Goal: Task Accomplishment & Management: Manage account settings

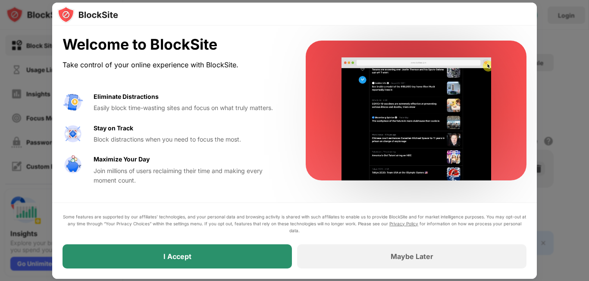
click at [187, 258] on div "I Accept" at bounding box center [177, 256] width 28 height 9
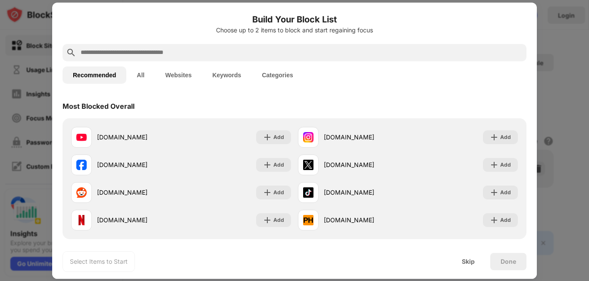
click at [291, 53] on input "text" at bounding box center [301, 52] width 443 height 10
paste input "**********"
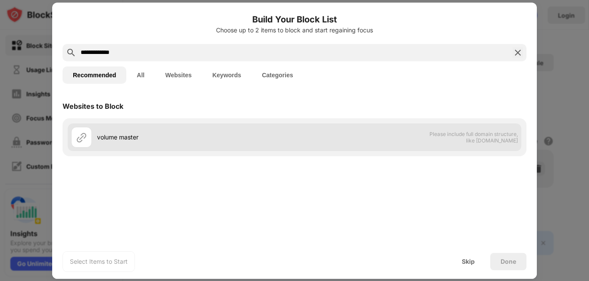
type input "**********"
drag, startPoint x: 496, startPoint y: 137, endPoint x: 481, endPoint y: 140, distance: 15.1
click at [496, 137] on span "Please include full domain structure, like [DOMAIN_NAME]" at bounding box center [473, 137] width 89 height 13
click at [316, 140] on div "volume master Please include full domain structure, like [DOMAIN_NAME]" at bounding box center [294, 137] width 453 height 28
drag, startPoint x: 316, startPoint y: 140, endPoint x: 274, endPoint y: 140, distance: 42.2
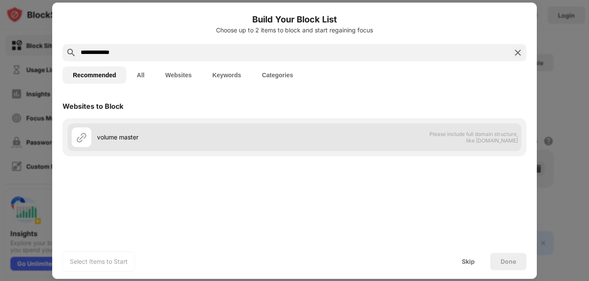
click at [308, 140] on div "volume master Please include full domain structure, like [DOMAIN_NAME]" at bounding box center [294, 137] width 453 height 28
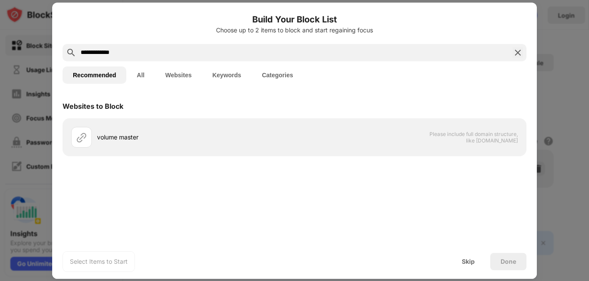
click at [519, 50] on img at bounding box center [517, 52] width 10 height 10
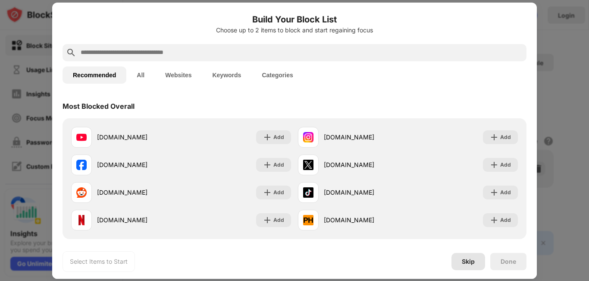
click at [477, 259] on div "Skip" at bounding box center [468, 261] width 34 height 17
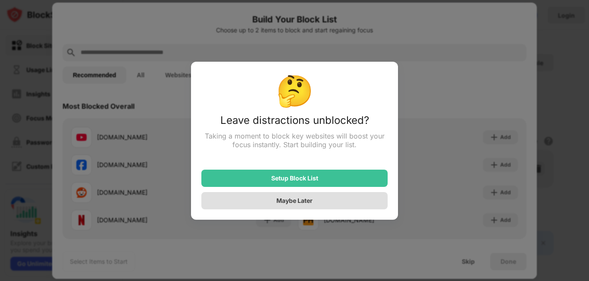
click at [284, 203] on div "Maybe Later" at bounding box center [294, 200] width 36 height 7
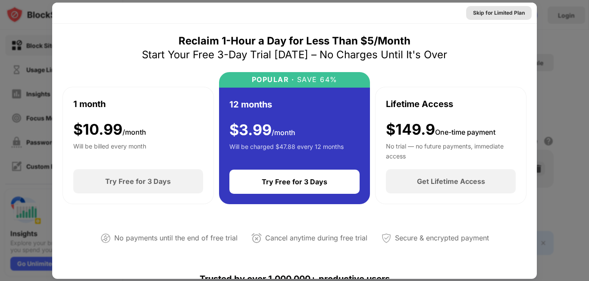
click at [504, 9] on div "Skip for Limited Plan" at bounding box center [499, 13] width 52 height 9
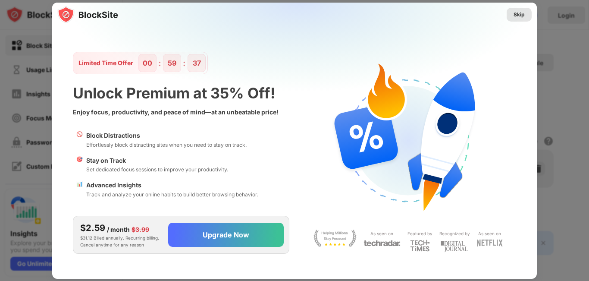
click at [518, 14] on div "Skip" at bounding box center [518, 14] width 11 height 9
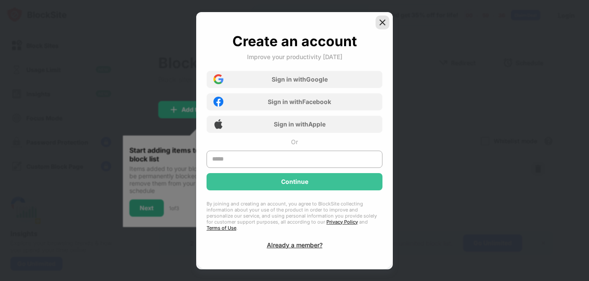
click at [381, 26] on img at bounding box center [382, 22] width 9 height 9
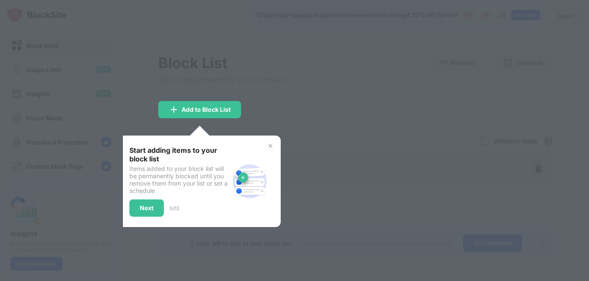
click at [272, 145] on img at bounding box center [270, 145] width 7 height 7
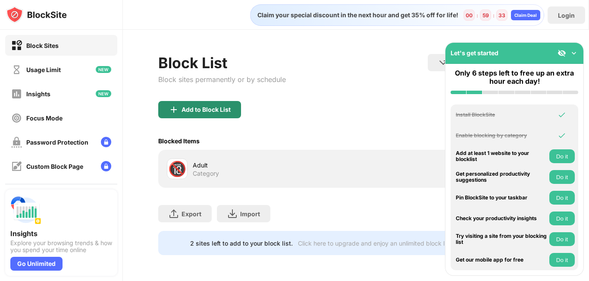
click at [212, 111] on div "Add to Block List" at bounding box center [205, 109] width 49 height 7
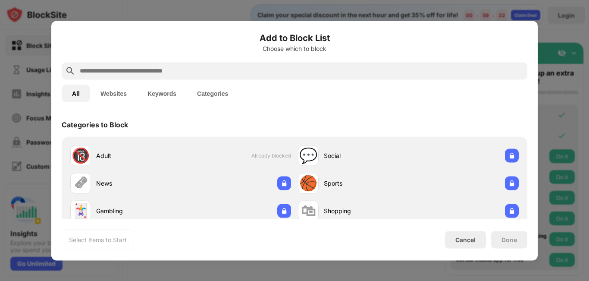
click at [237, 76] on div at bounding box center [294, 70] width 465 height 17
click at [239, 72] on input "text" at bounding box center [301, 71] width 445 height 10
paste input "**********"
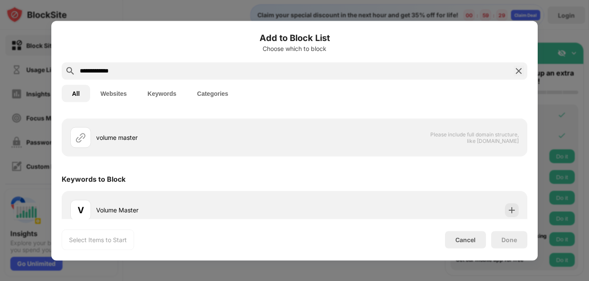
scroll to position [28, 0]
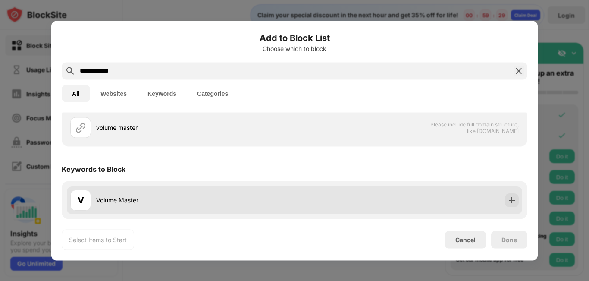
type input "**********"
click at [470, 204] on div "V Volume Master" at bounding box center [294, 200] width 455 height 28
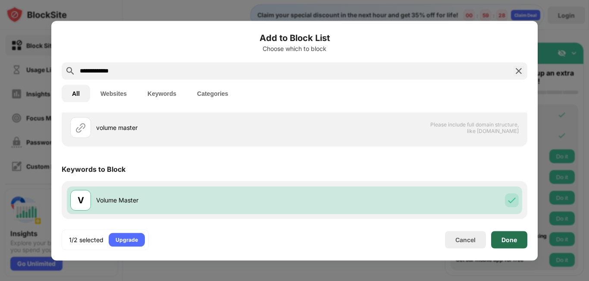
click at [504, 240] on div "Done" at bounding box center [509, 239] width 16 height 7
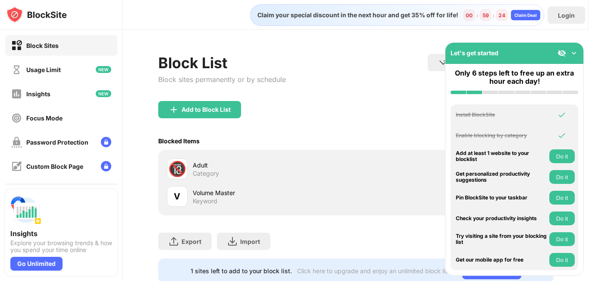
click at [573, 53] on img at bounding box center [573, 53] width 9 height 9
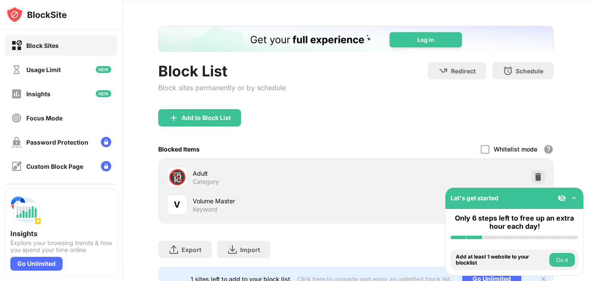
scroll to position [43, 0]
